Goal: Book appointment/travel/reservation

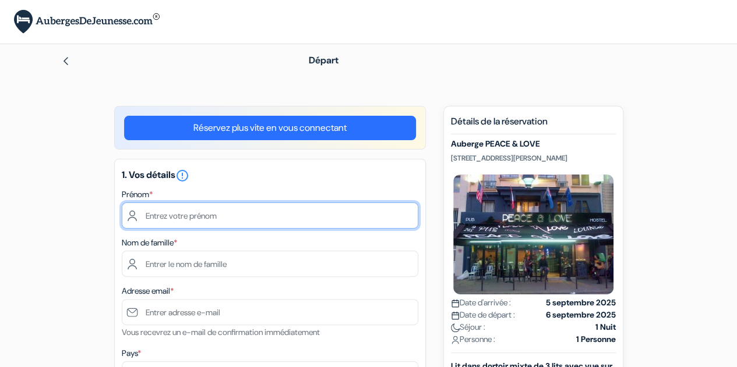
click at [256, 226] on input "text" at bounding box center [270, 216] width 296 height 26
type input "Zoé"
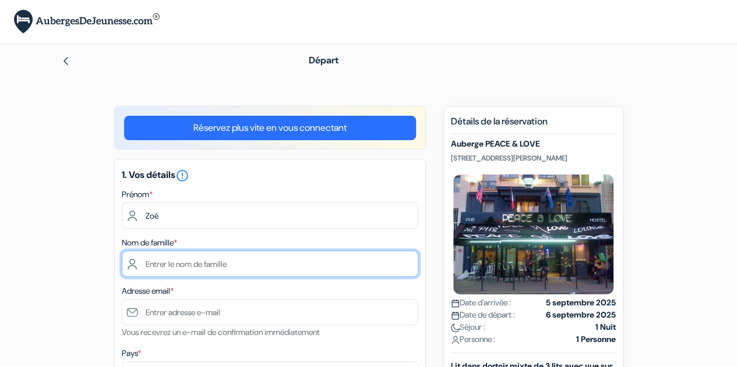
click at [186, 258] on input "text" at bounding box center [270, 264] width 296 height 26
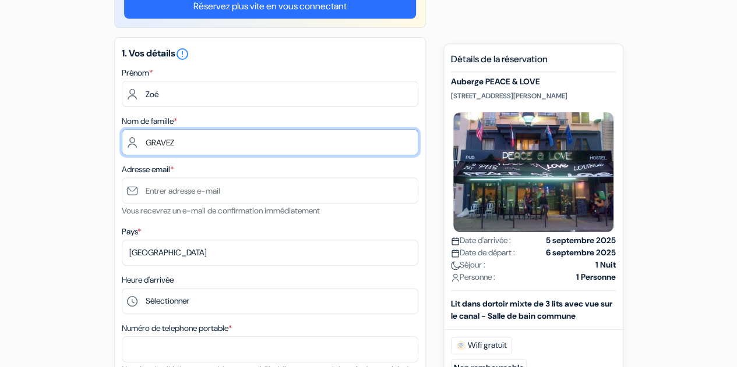
type input "GRAVEZ"
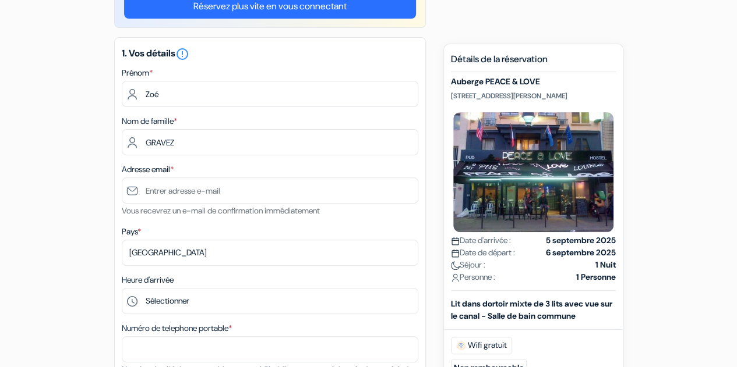
click at [180, 178] on div "Adresse email * Vous recevrez un e-mail de confirmation immédiatement" at bounding box center [270, 189] width 296 height 55
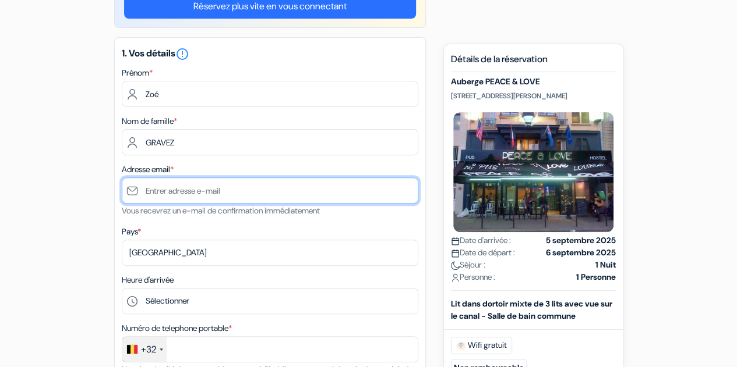
click at [174, 195] on input "text" at bounding box center [270, 191] width 296 height 26
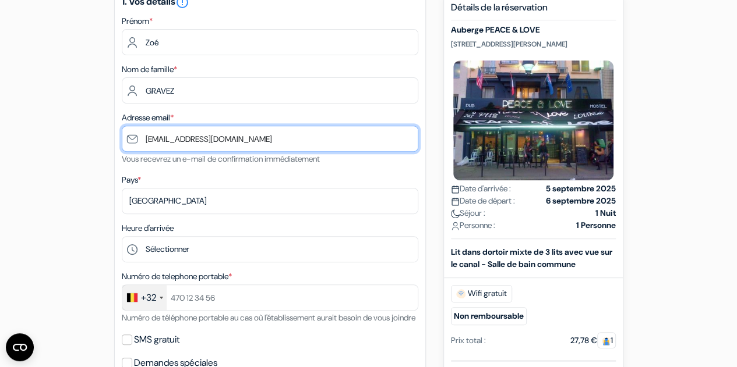
scroll to position [175, 0]
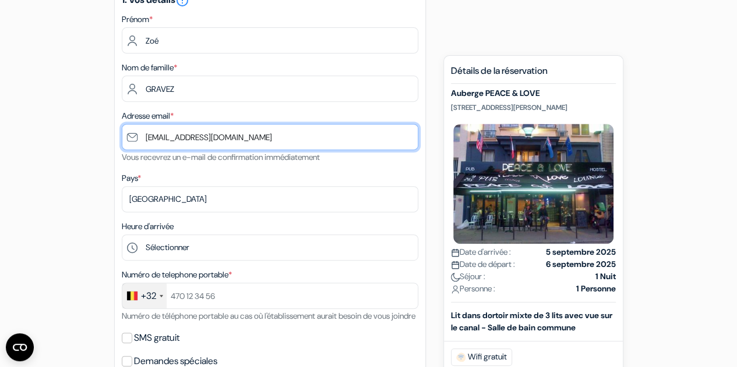
type input "[EMAIL_ADDRESS][DOMAIN_NAME]"
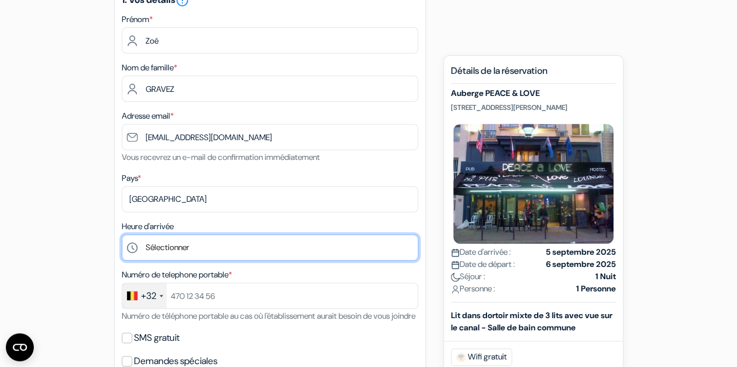
click at [174, 247] on select "Sélectionner 1:00 2:00 3:00 4:00 5:00 6:00 7:00 8:00 9:00 10:00 11:00 12:00 13:…" at bounding box center [270, 248] width 296 height 26
select select "19"
click at [122, 236] on select "Sélectionner 1:00 2:00 3:00 4:00 5:00 6:00 7:00 8:00 9:00 10:00 11:00 12:00 13:…" at bounding box center [270, 248] width 296 height 26
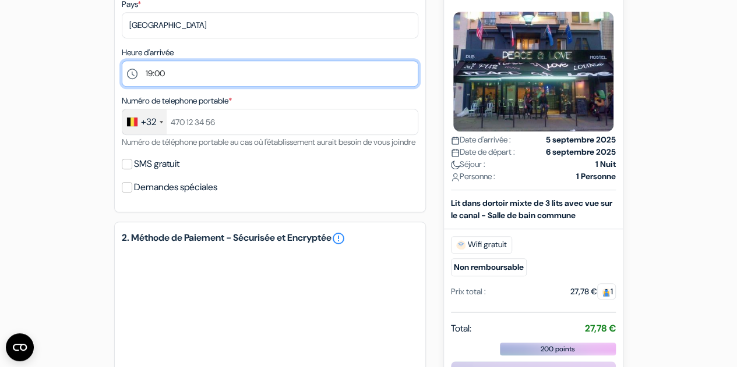
scroll to position [360, 0]
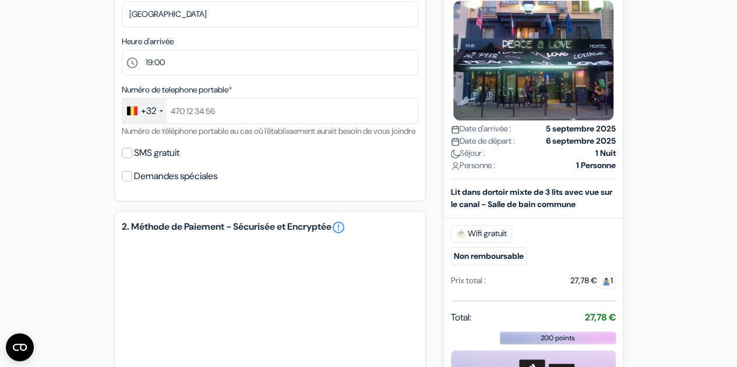
click at [149, 105] on div "+32" at bounding box center [148, 111] width 15 height 14
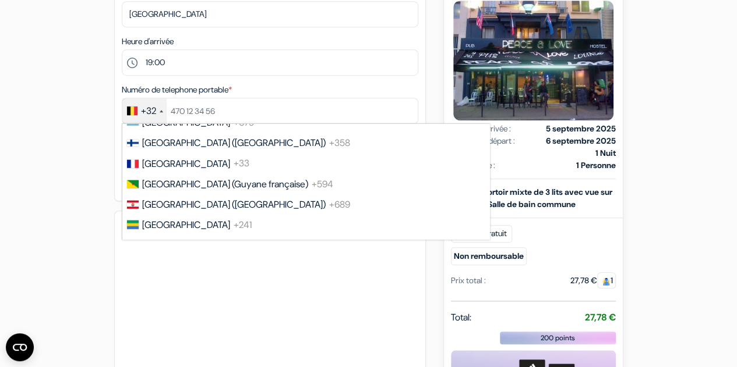
scroll to position [1588, 0]
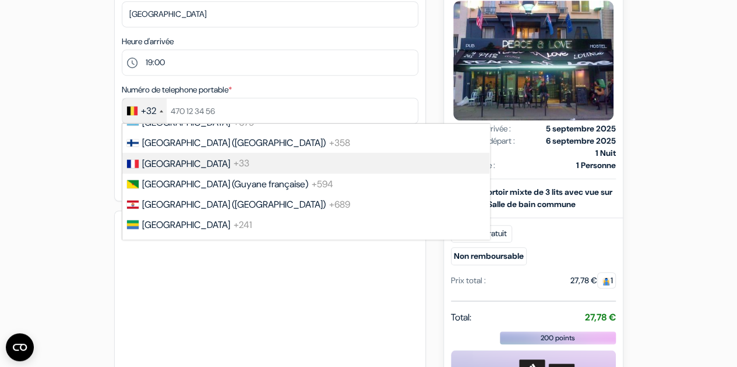
click at [173, 173] on li "France +33" at bounding box center [305, 163] width 368 height 20
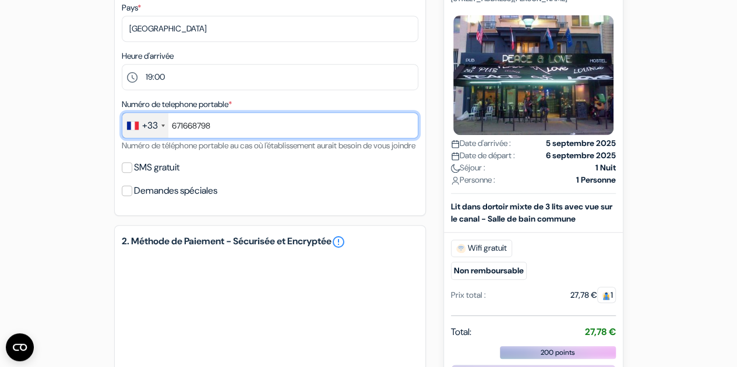
scroll to position [345, 0]
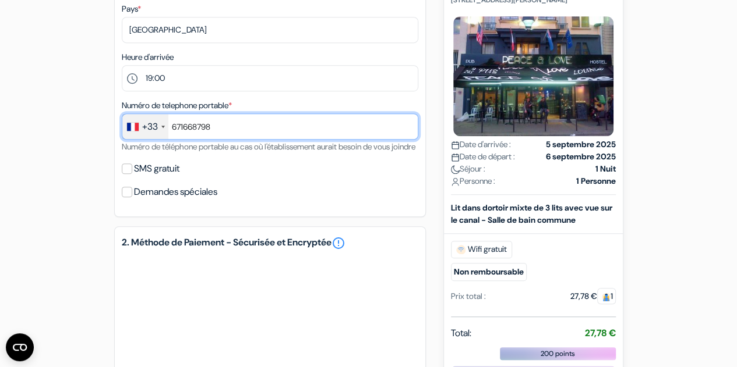
type input "671668798"
